Goal: Information Seeking & Learning: Learn about a topic

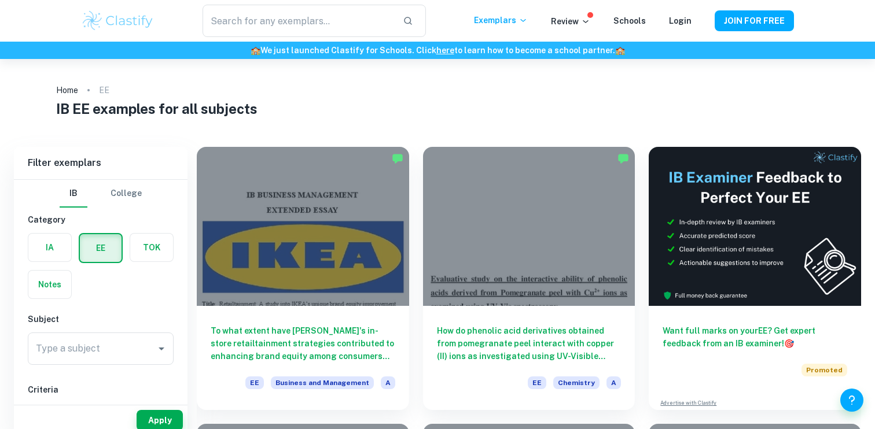
scroll to position [36, 0]
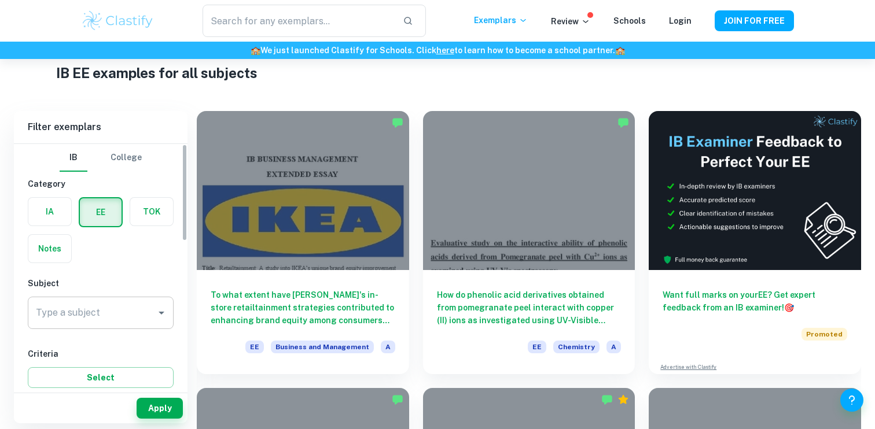
click at [109, 316] on input "Type a subject" at bounding box center [92, 313] width 118 height 22
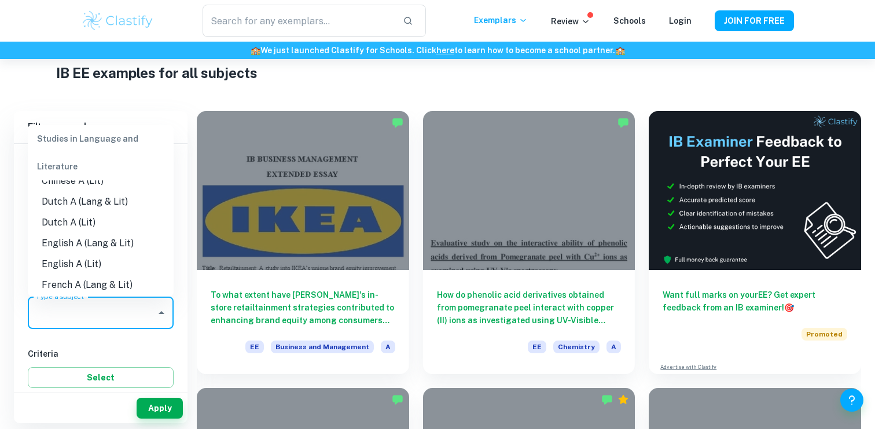
scroll to position [83, 0]
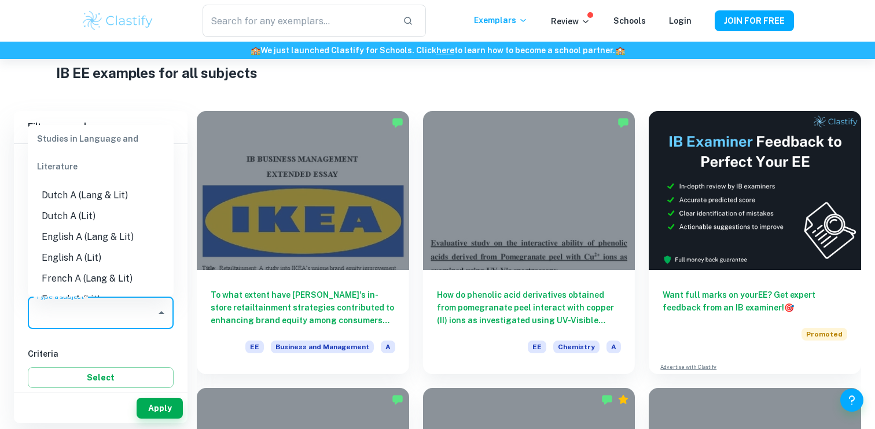
click at [100, 280] on li "French A (Lang & Lit)" at bounding box center [101, 279] width 146 height 21
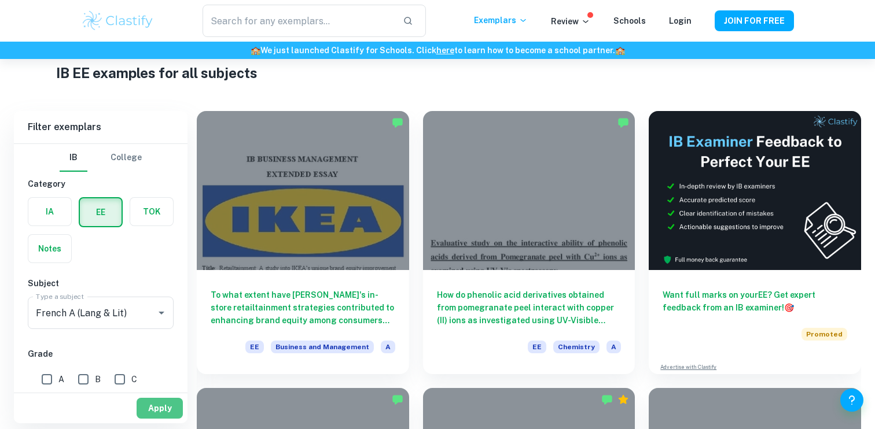
click at [152, 413] on button "Apply" at bounding box center [160, 408] width 46 height 21
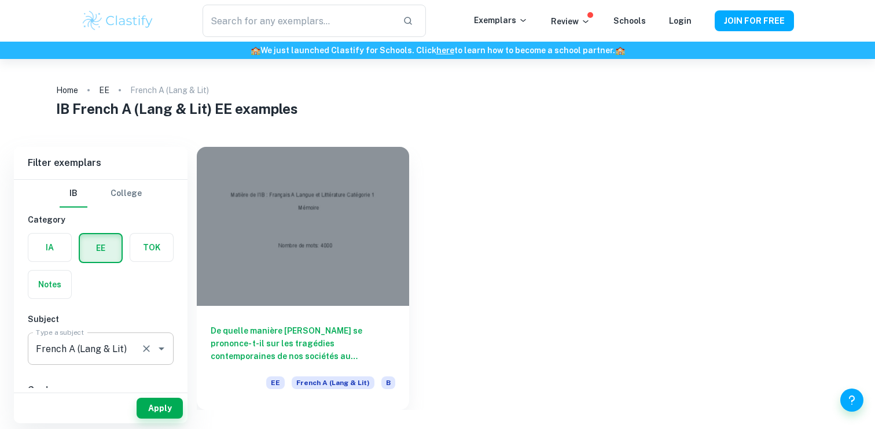
click at [157, 348] on icon "Open" at bounding box center [162, 349] width 14 height 14
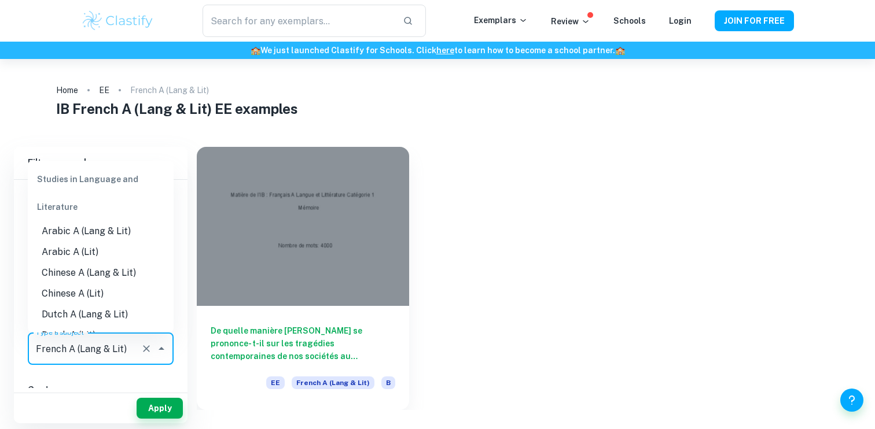
scroll to position [76, 0]
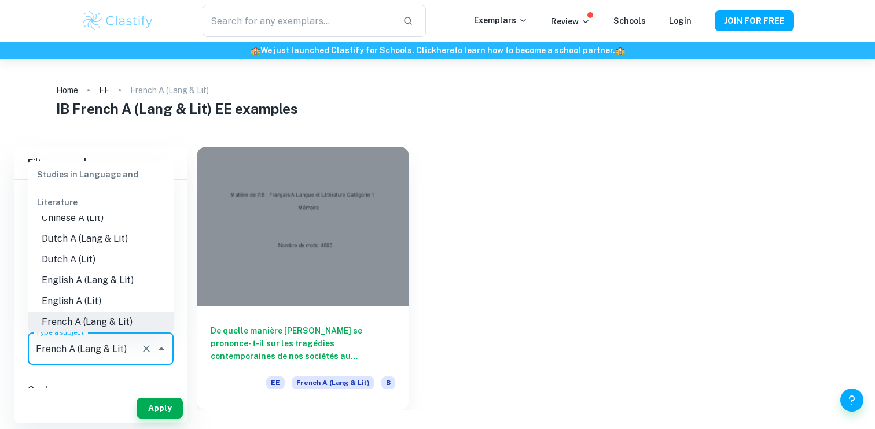
click at [144, 349] on icon "Clear" at bounding box center [147, 349] width 12 height 12
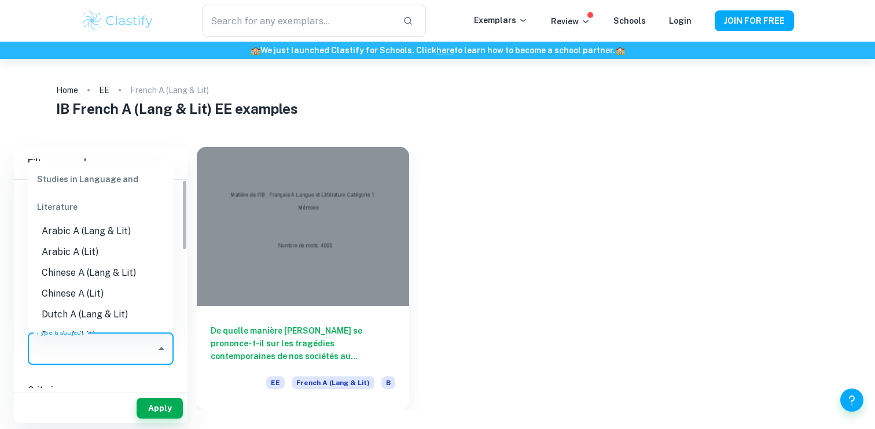
click at [138, 351] on input "Type a subject" at bounding box center [92, 349] width 118 height 22
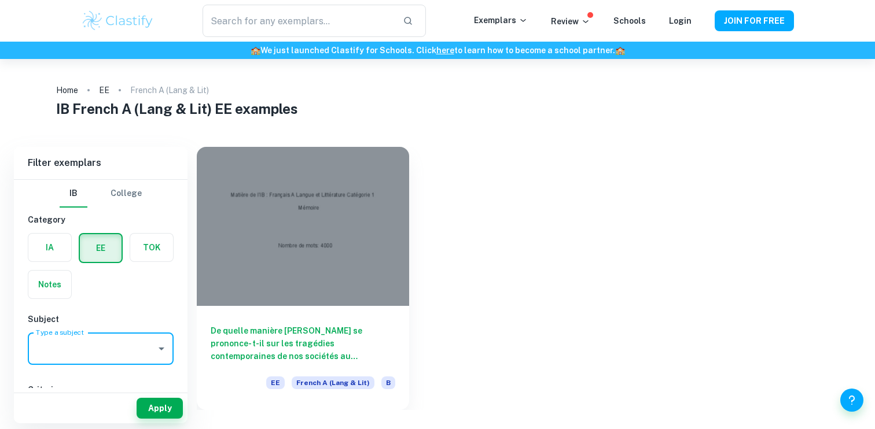
click at [119, 348] on input "Type a subject" at bounding box center [92, 349] width 118 height 22
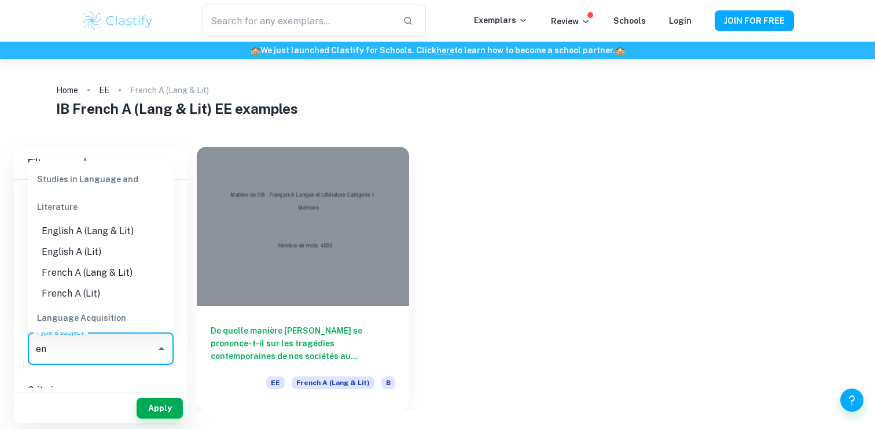
click at [83, 230] on li "English A (Lang & Lit)" at bounding box center [101, 231] width 146 height 21
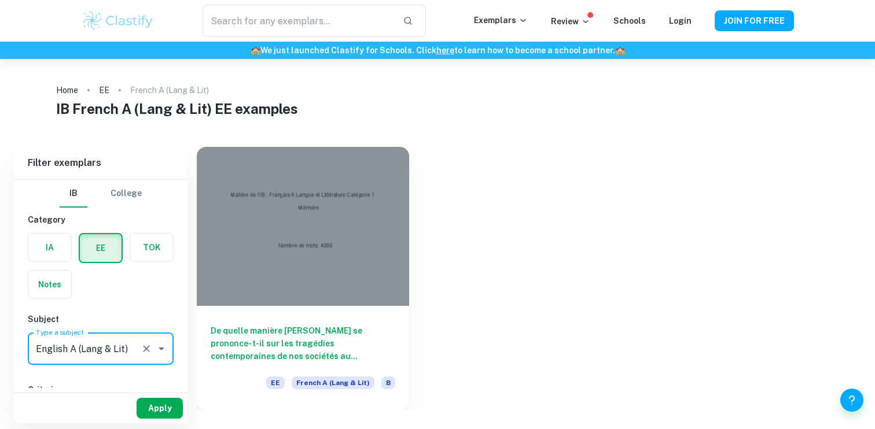
type input "English A (Lang & Lit)"
click at [156, 402] on button "Apply" at bounding box center [160, 408] width 46 height 21
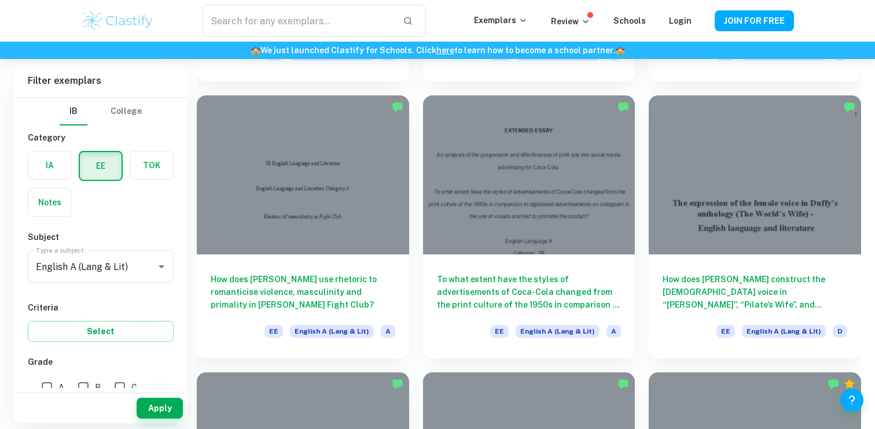
scroll to position [1414, 0]
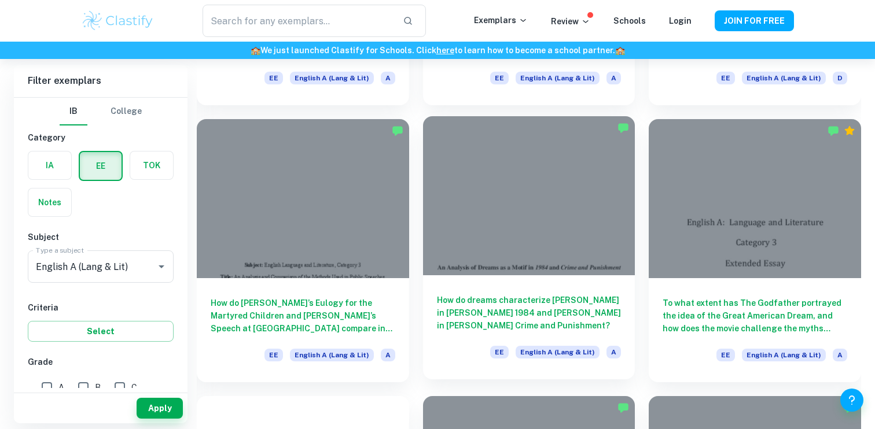
click at [481, 307] on h6 "How do dreams characterize [PERSON_NAME] in [PERSON_NAME] 1984 and [PERSON_NAME…" at bounding box center [529, 313] width 185 height 38
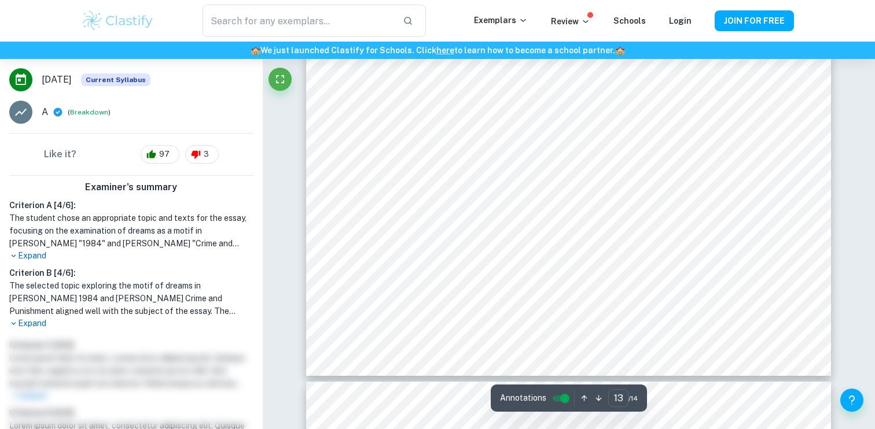
scroll to position [9504, 0]
type input "12"
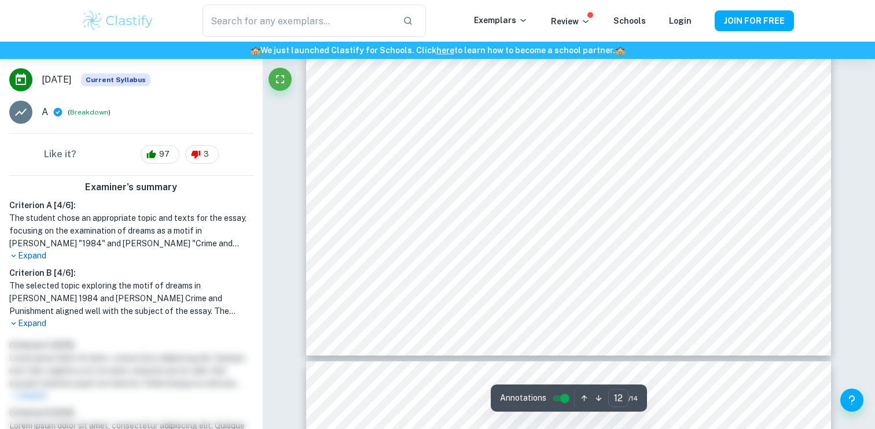
scroll to position [8682, 0]
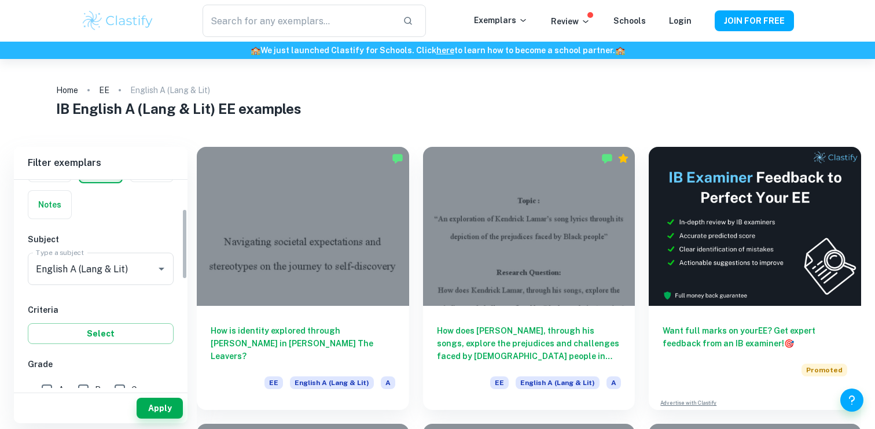
scroll to position [89, 0]
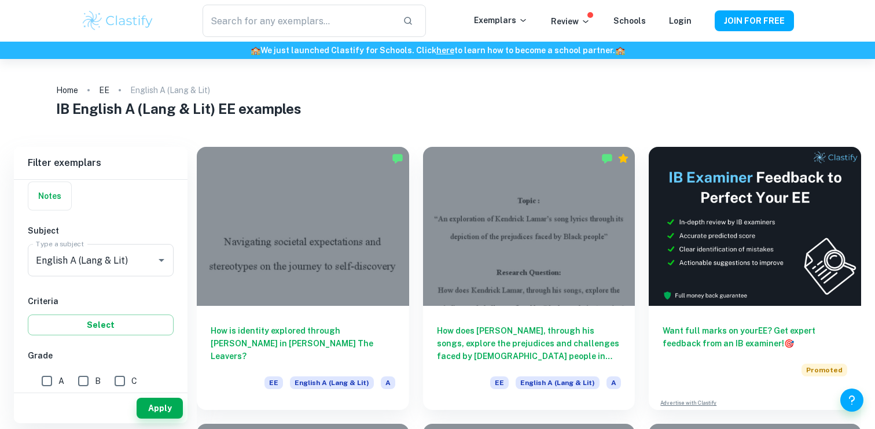
click at [45, 383] on input "A" at bounding box center [46, 381] width 23 height 23
checkbox input "true"
click at [163, 405] on button "Apply" at bounding box center [160, 408] width 46 height 21
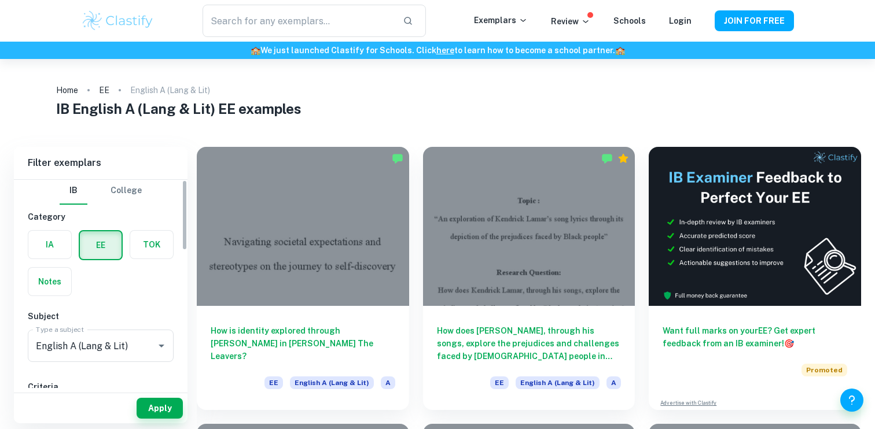
scroll to position [0, 0]
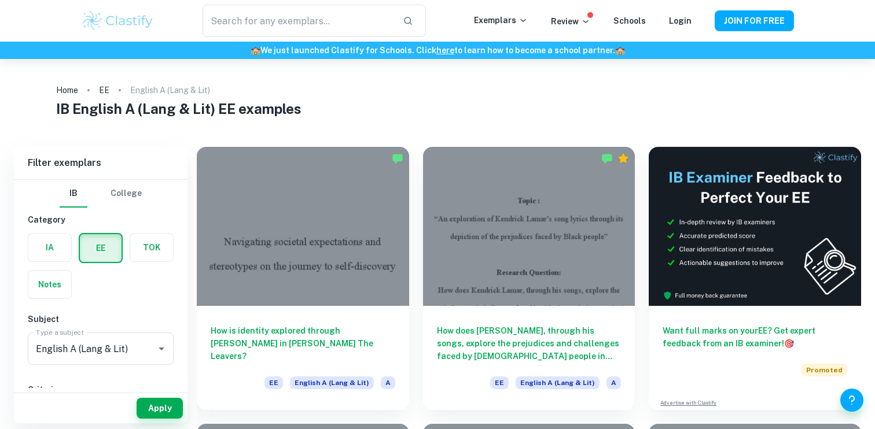
click at [126, 188] on button "College" at bounding box center [126, 194] width 31 height 28
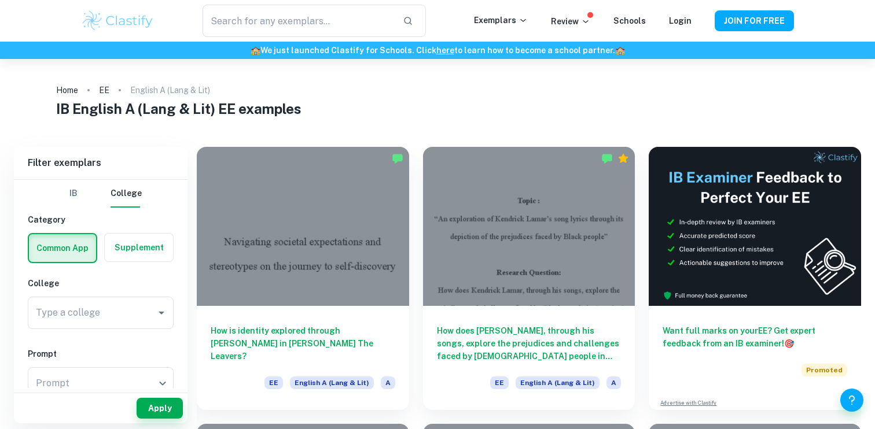
click at [83, 197] on button "IB" at bounding box center [74, 194] width 28 height 28
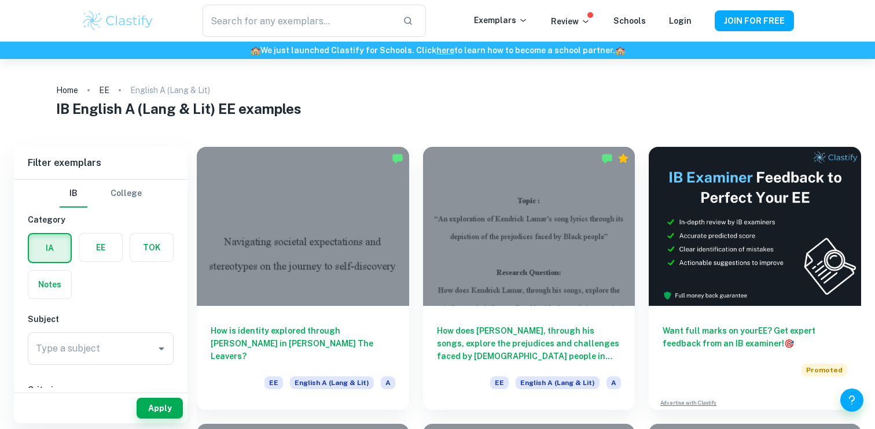
click at [78, 346] on input "Type a subject" at bounding box center [92, 349] width 118 height 22
click at [135, 101] on h1 "IB English A (Lang & Lit) EE examples" at bounding box center [437, 108] width 763 height 21
click at [93, 252] on label "button" at bounding box center [100, 248] width 43 height 28
click at [0, 0] on input "radio" at bounding box center [0, 0] width 0 height 0
click at [59, 245] on label "button" at bounding box center [49, 248] width 43 height 28
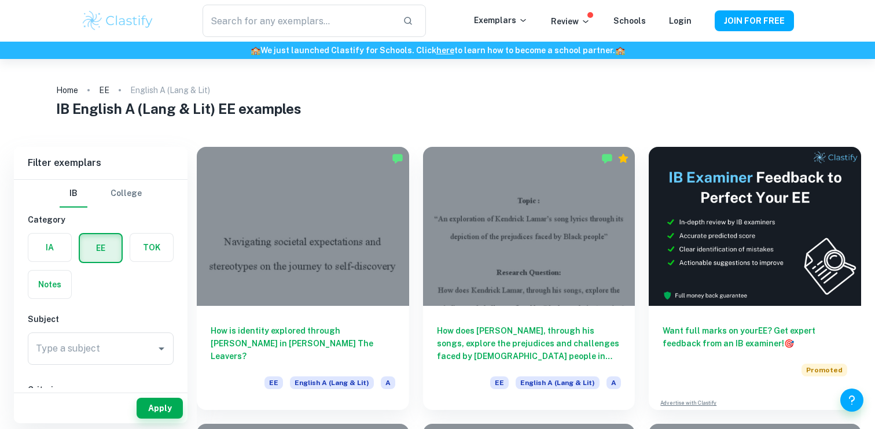
click at [0, 0] on input "radio" at bounding box center [0, 0] width 0 height 0
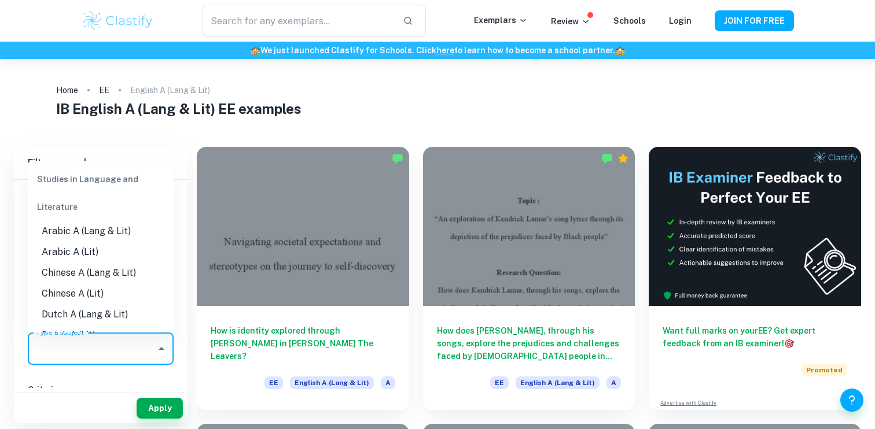
click at [83, 337] on div "Type a subject Type a subject" at bounding box center [101, 349] width 146 height 32
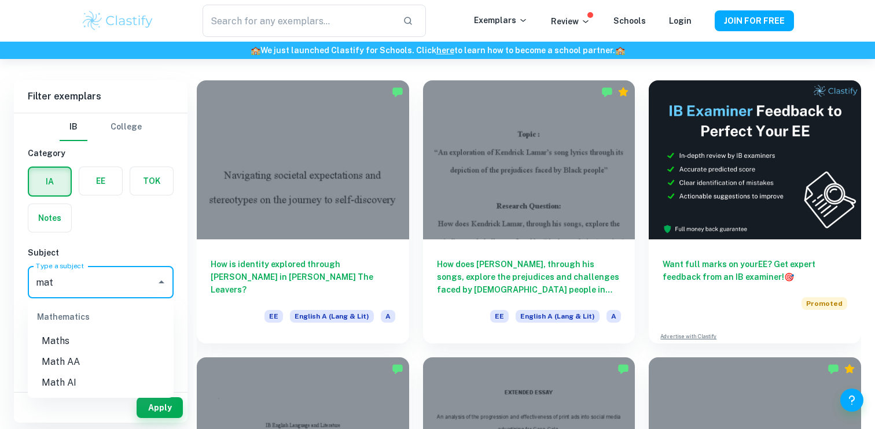
scroll to position [65, 0]
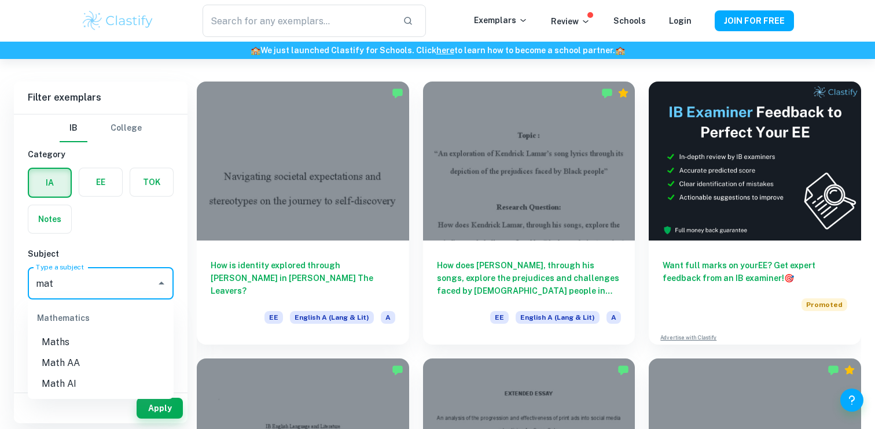
click at [61, 367] on li "Math AA" at bounding box center [101, 363] width 146 height 21
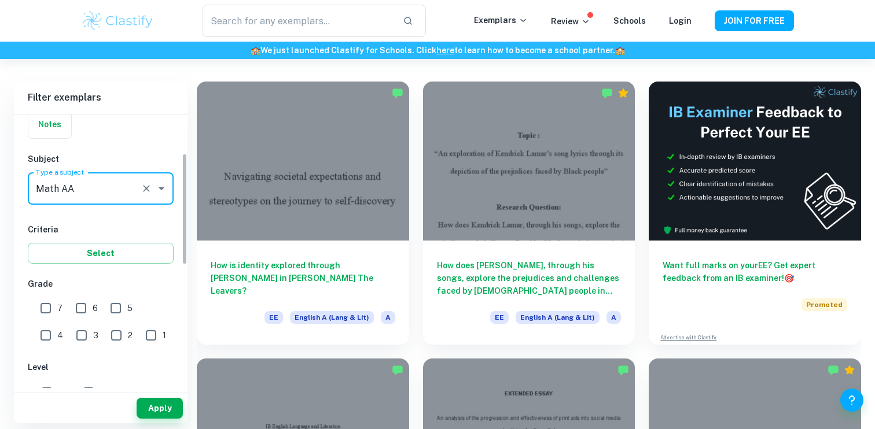
type input "Math AA"
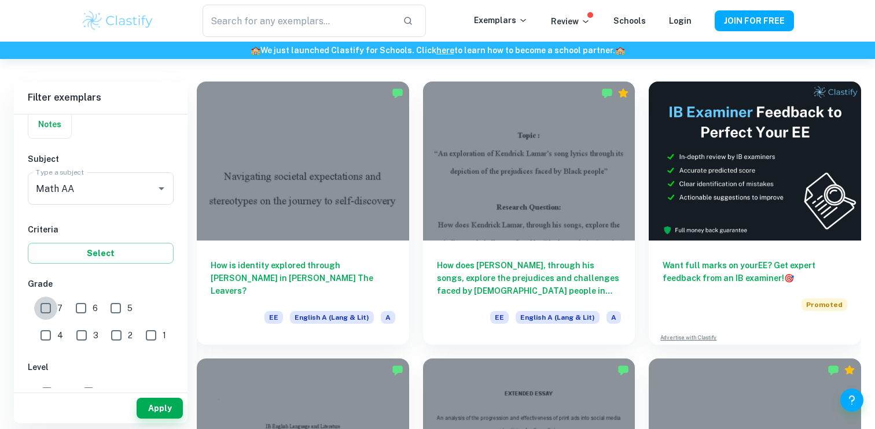
click at [45, 305] on input "7" at bounding box center [45, 308] width 23 height 23
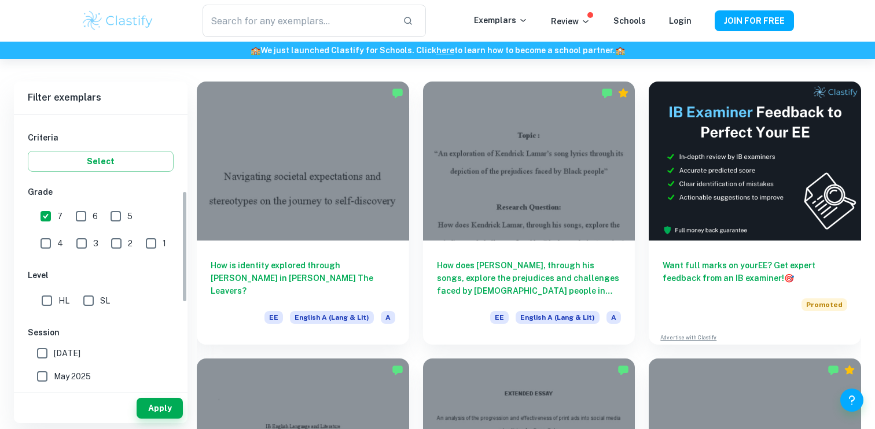
scroll to position [186, 0]
click at [50, 217] on input "7" at bounding box center [45, 216] width 23 height 23
checkbox input "false"
click at [96, 302] on input "SL" at bounding box center [88, 301] width 23 height 23
checkbox input "true"
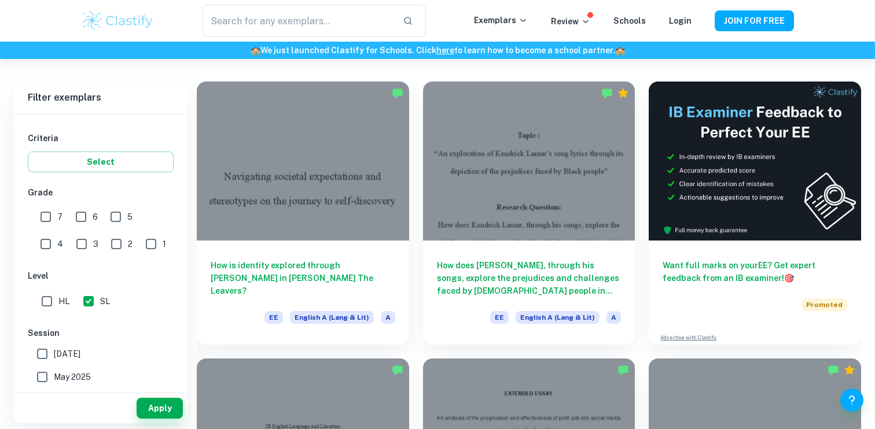
scroll to position [210, 0]
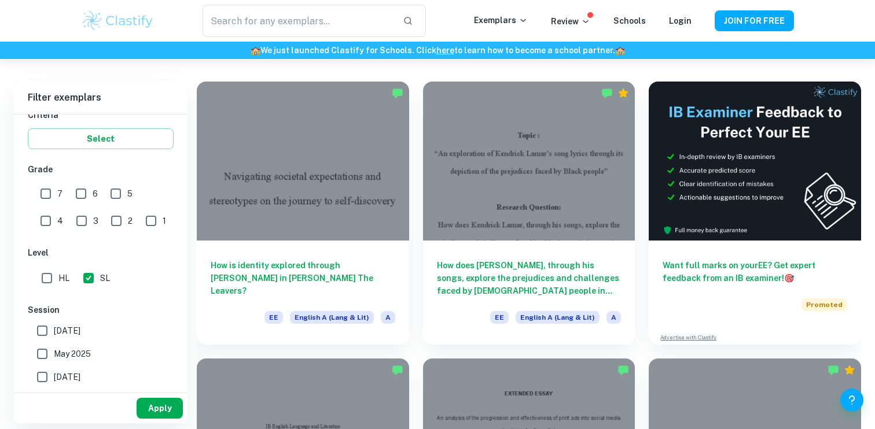
click at [145, 410] on button "Apply" at bounding box center [160, 408] width 46 height 21
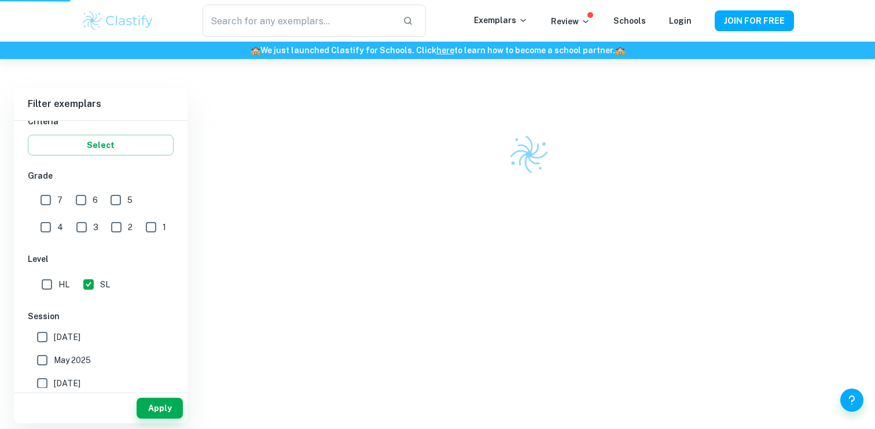
scroll to position [59, 0]
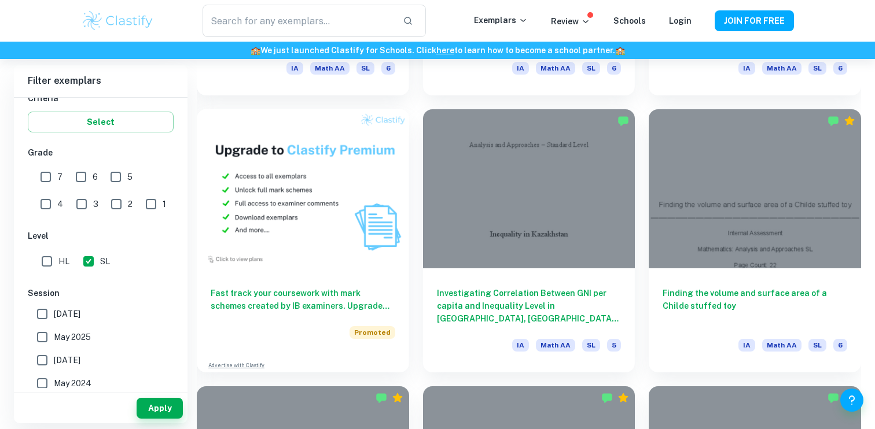
scroll to position [834, 0]
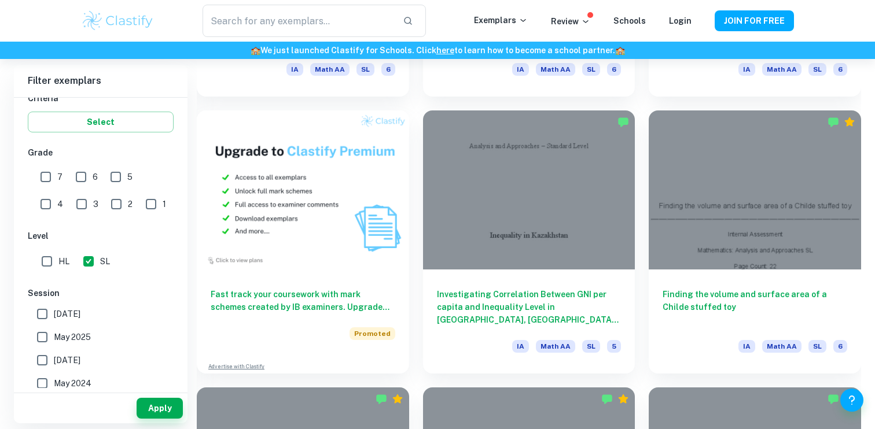
click at [58, 342] on span "May 2025" at bounding box center [72, 337] width 37 height 13
click at [54, 342] on input "May 2025" at bounding box center [42, 337] width 23 height 23
checkbox input "true"
click at [149, 405] on button "Apply" at bounding box center [160, 408] width 46 height 21
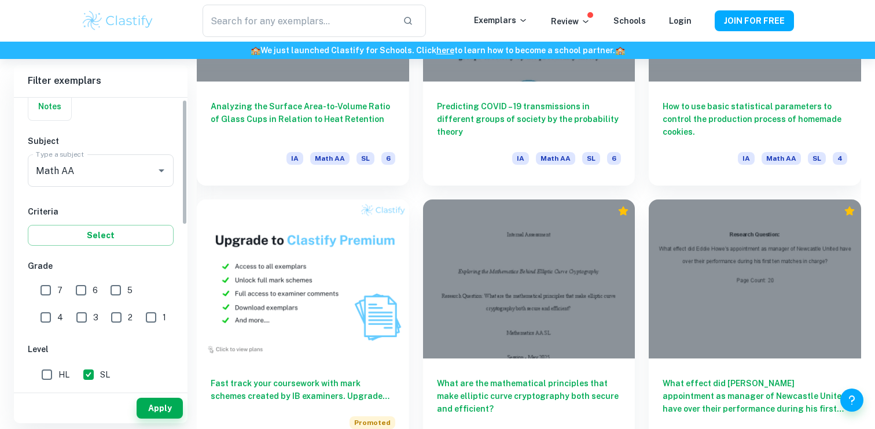
scroll to position [4, 0]
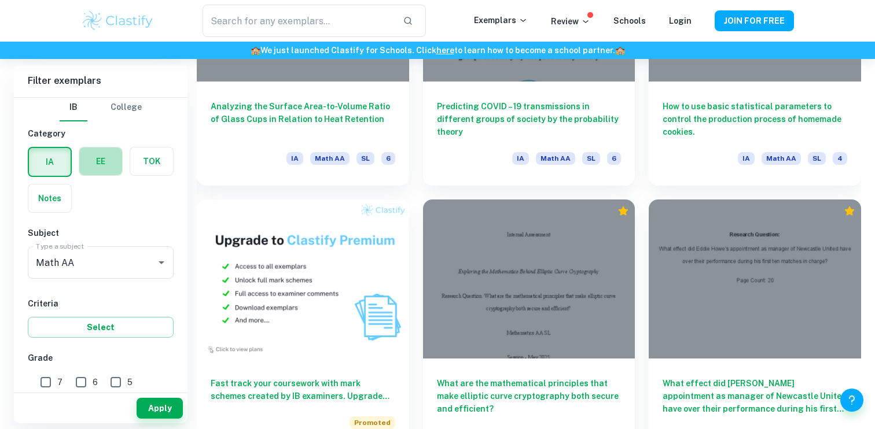
click at [95, 150] on label "button" at bounding box center [100, 162] width 43 height 28
click at [0, 0] on input "radio" at bounding box center [0, 0] width 0 height 0
click at [95, 256] on input "Type a subject" at bounding box center [92, 263] width 118 height 22
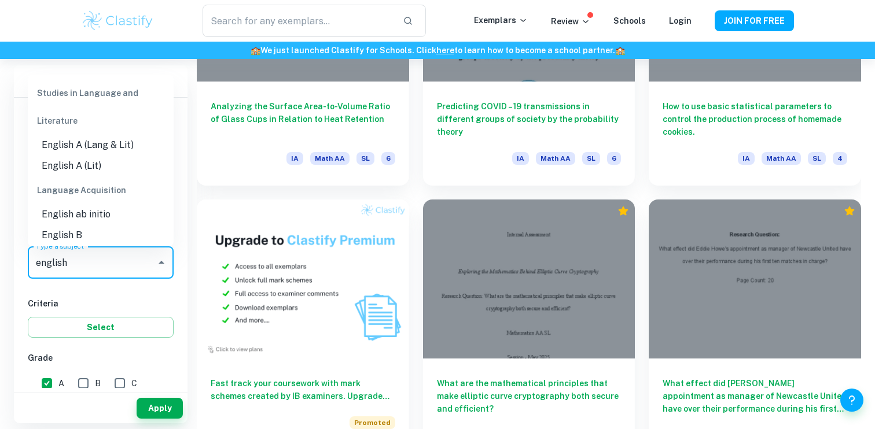
click at [93, 139] on li "English A (Lang & Lit)" at bounding box center [101, 145] width 146 height 21
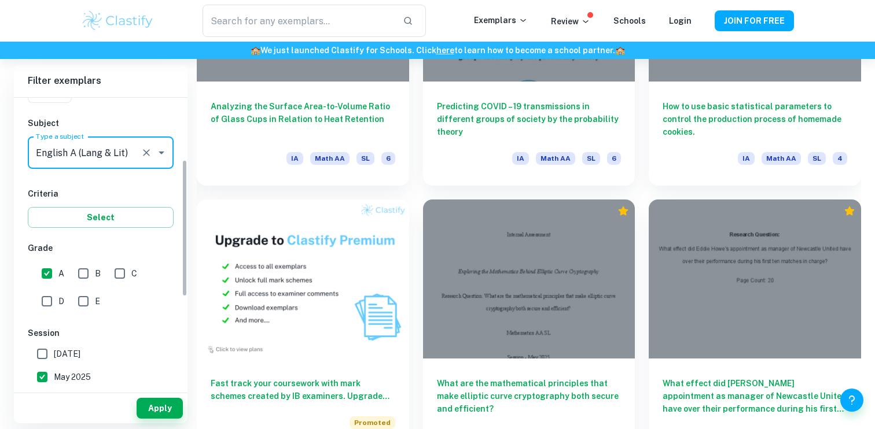
scroll to position [110, 0]
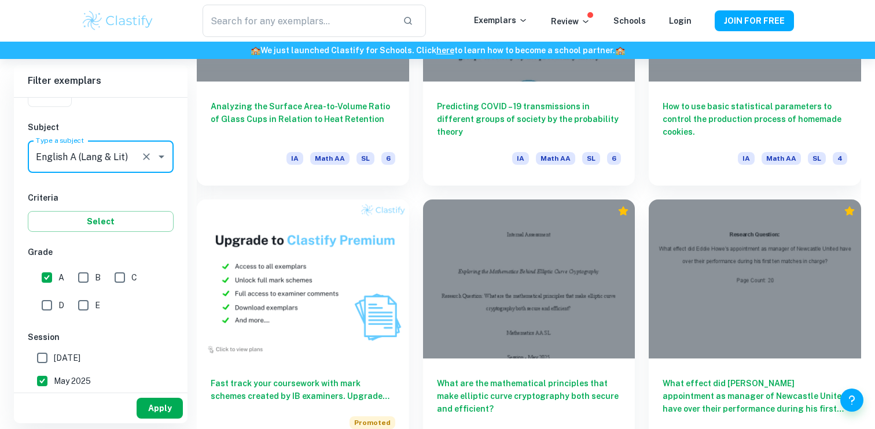
type input "English A (Lang & Lit)"
click at [153, 405] on button "Apply" at bounding box center [160, 408] width 46 height 21
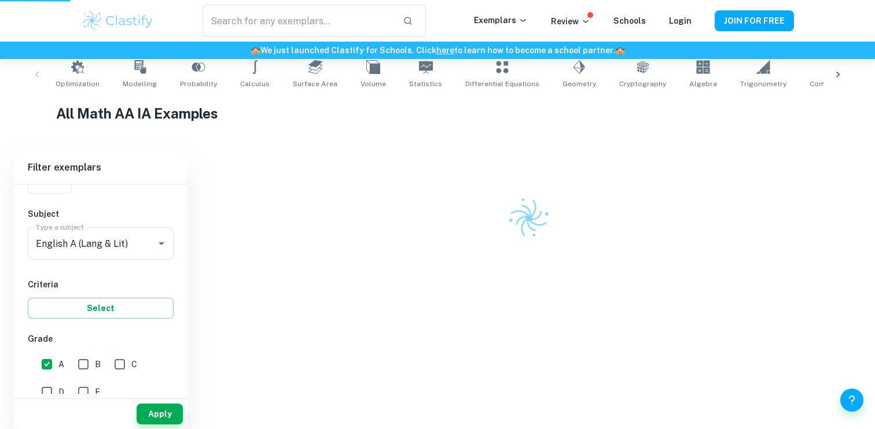
scroll to position [233, 0]
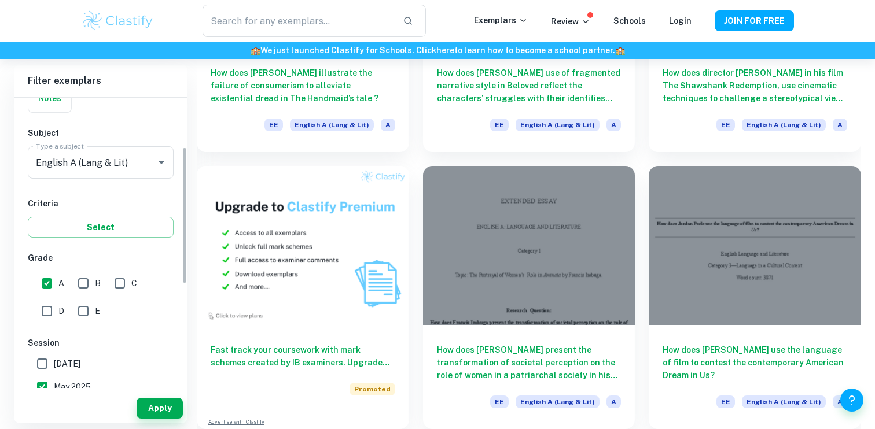
scroll to position [152, 0]
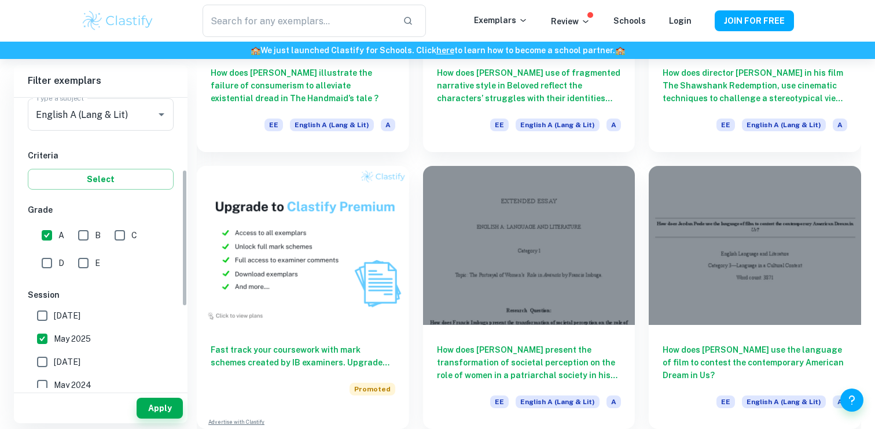
click at [65, 340] on span "May 2025" at bounding box center [72, 339] width 37 height 13
click at [54, 340] on input "May 2025" at bounding box center [42, 339] width 23 height 23
checkbox input "false"
click at [156, 408] on button "Apply" at bounding box center [160, 408] width 46 height 21
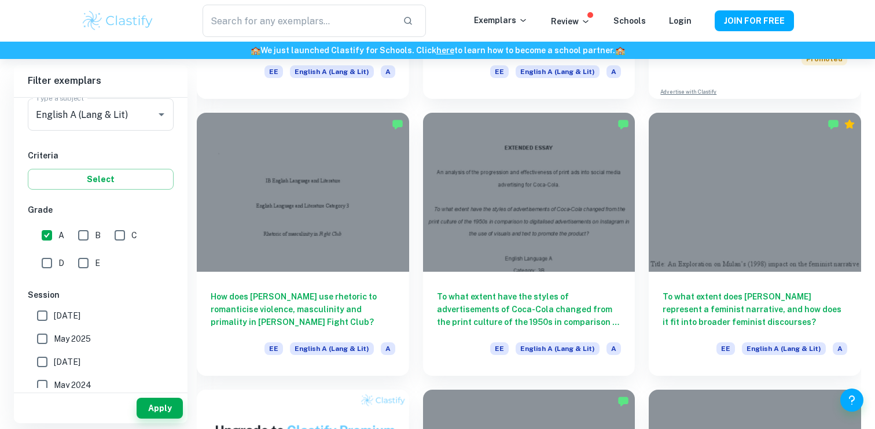
scroll to position [346, 0]
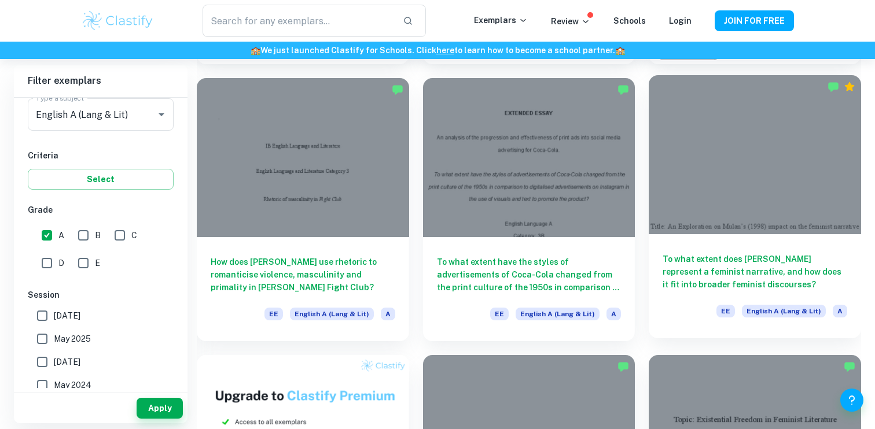
click at [673, 280] on h6 "To what extent does [PERSON_NAME] represent a feminist narrative, and how does …" at bounding box center [755, 272] width 185 height 38
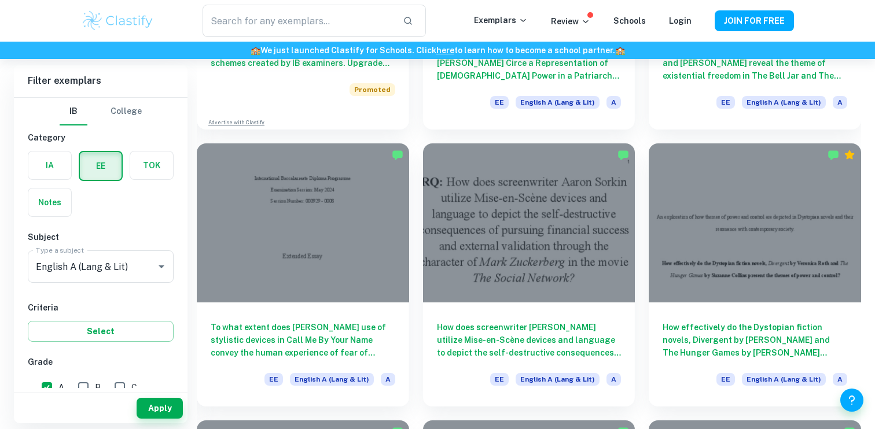
scroll to position [837, 0]
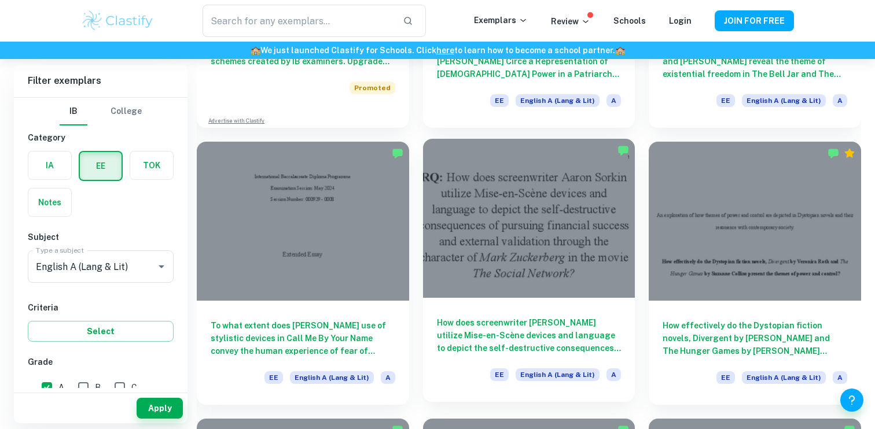
click at [531, 340] on h6 "How does screenwriter [PERSON_NAME] utilize Mise-en-Scène devices and language …" at bounding box center [529, 336] width 185 height 38
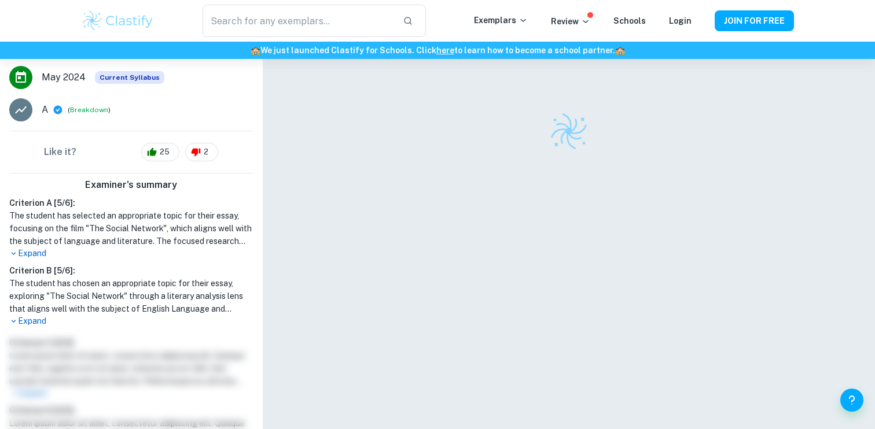
scroll to position [341, 0]
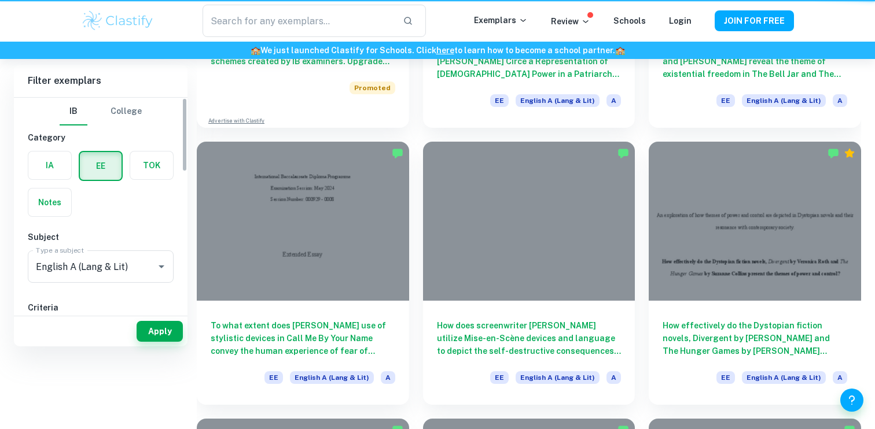
scroll to position [5, 0]
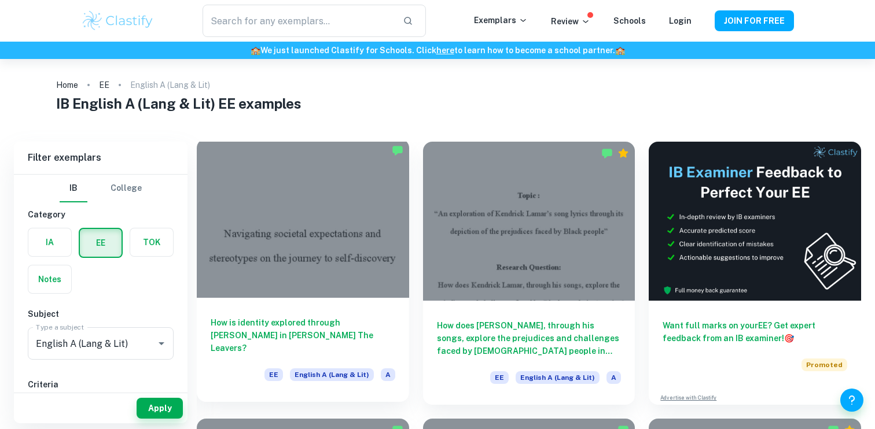
click at [359, 341] on h6 "How is identity explored through [PERSON_NAME] in [PERSON_NAME] The Leavers?" at bounding box center [303, 336] width 185 height 38
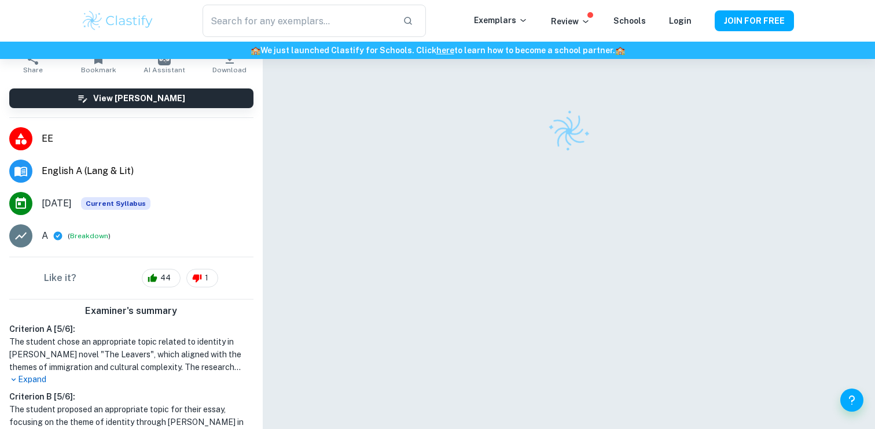
scroll to position [123, 0]
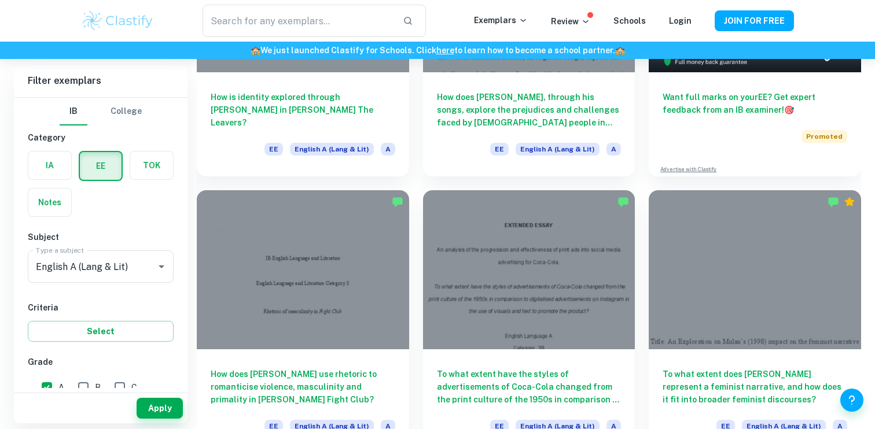
scroll to position [235, 0]
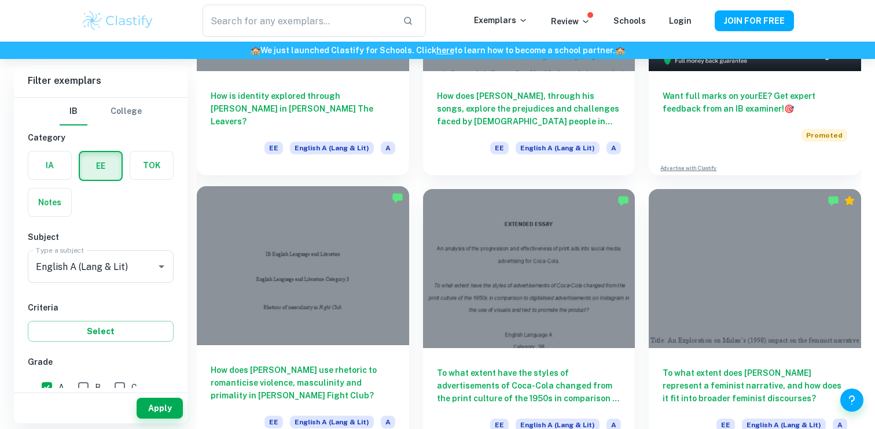
click at [371, 380] on h6 "How does [PERSON_NAME] use rhetoric to romanticise violence, masculinity and pr…" at bounding box center [303, 383] width 185 height 38
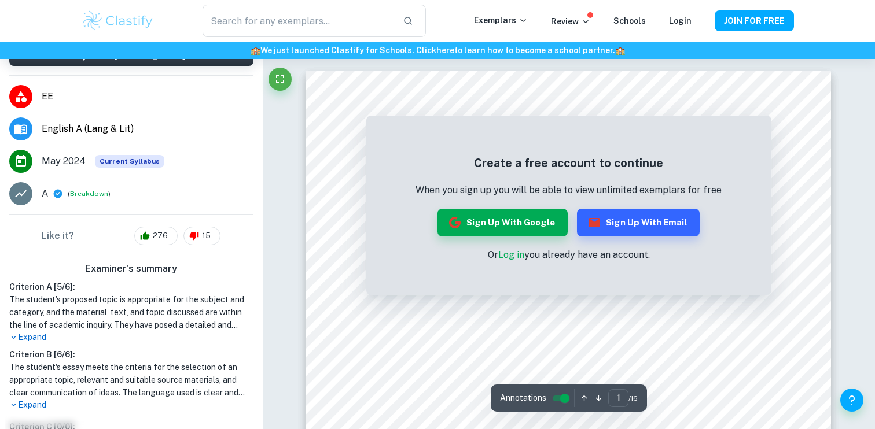
scroll to position [135, 0]
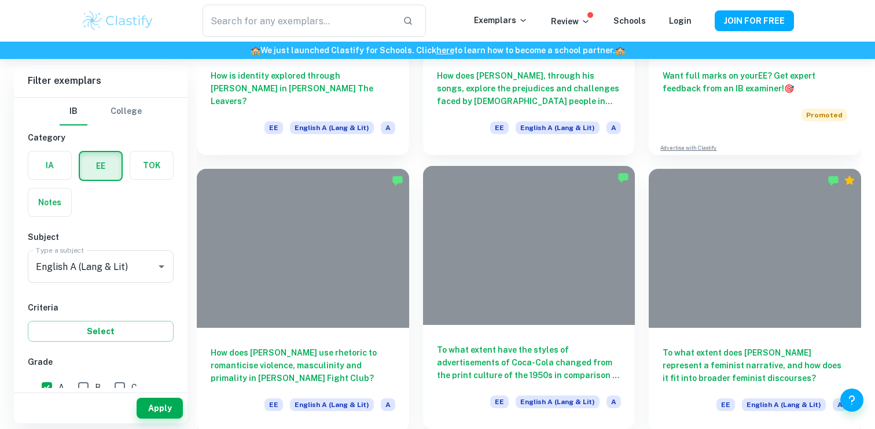
scroll to position [257, 0]
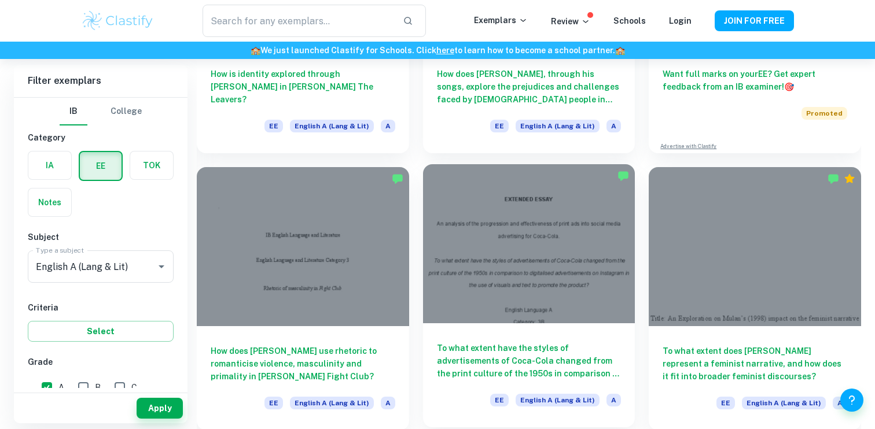
click at [502, 363] on h6 "To what extent have the styles of advertisements of Coca-Cola changed from the …" at bounding box center [529, 361] width 185 height 38
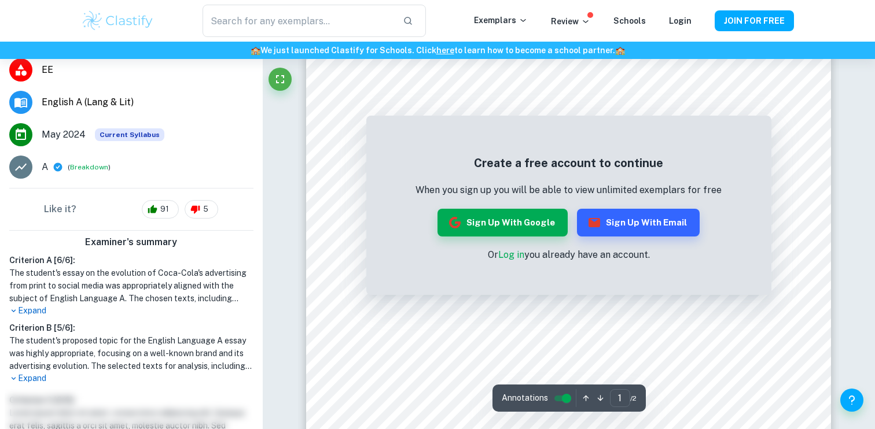
scroll to position [297, 0]
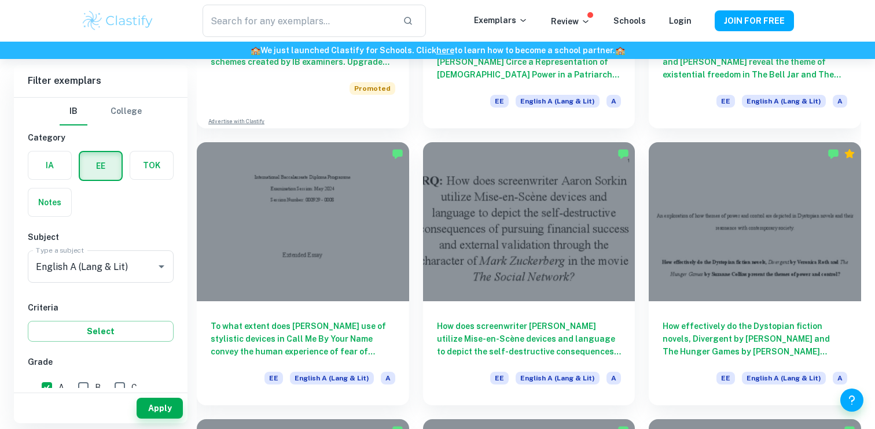
scroll to position [837, 0]
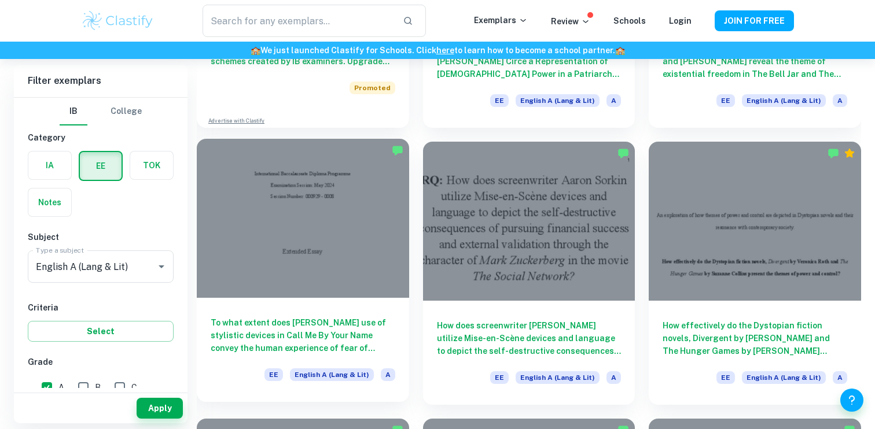
click at [299, 273] on div at bounding box center [303, 218] width 212 height 159
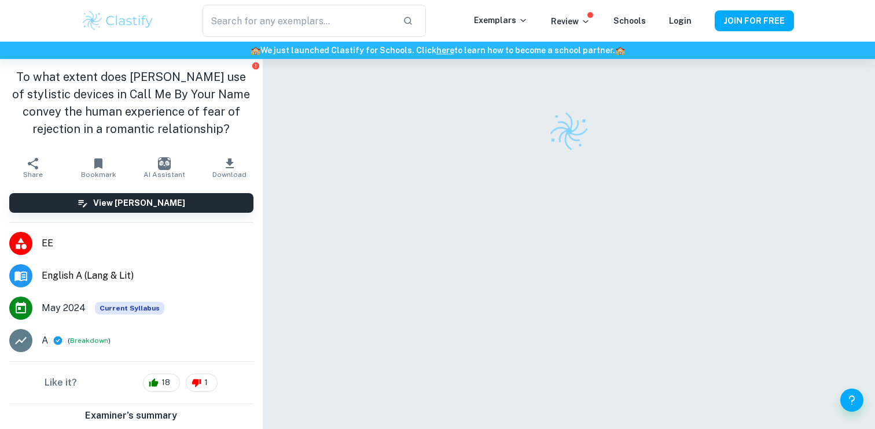
scroll to position [191, 0]
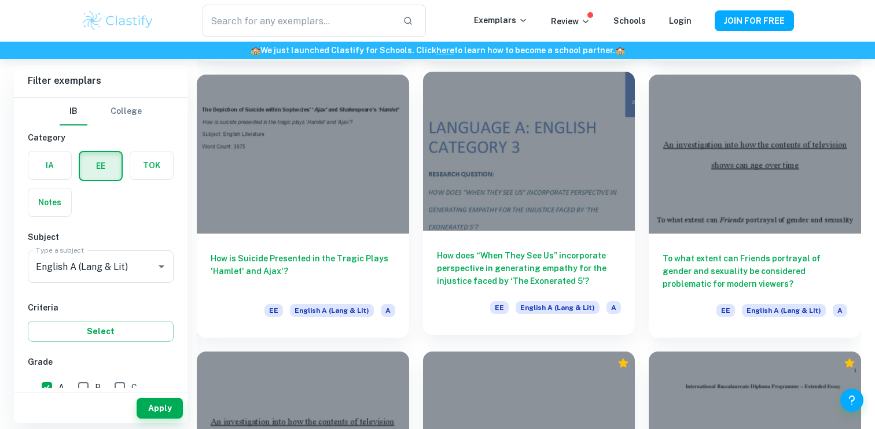
scroll to position [3676, 0]
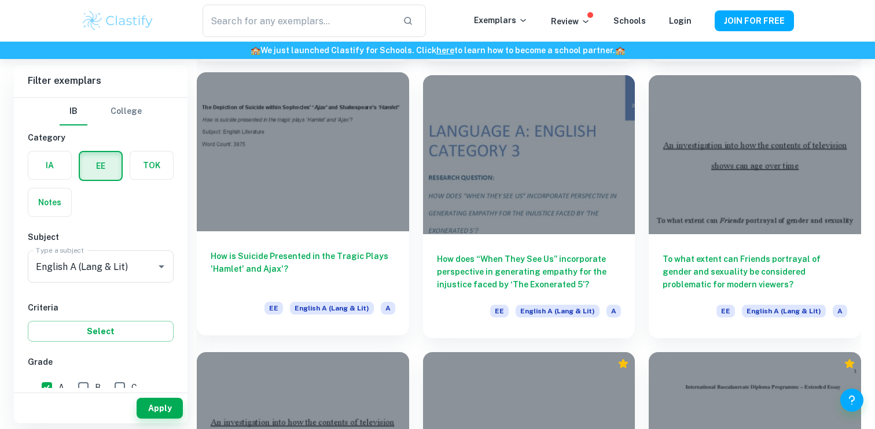
click at [334, 260] on h6 "How is Suicide Presented in the Tragic Plays 'Hamlet' and Ajax'?" at bounding box center [303, 269] width 185 height 38
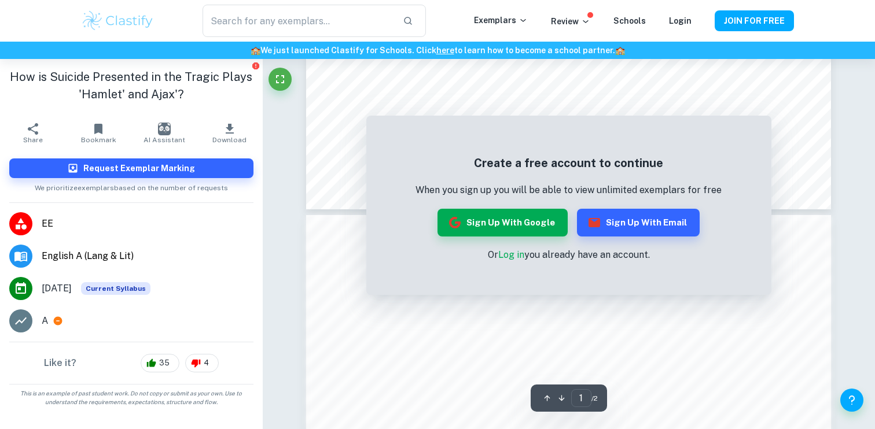
scroll to position [553, 0]
